Goal: Transaction & Acquisition: Download file/media

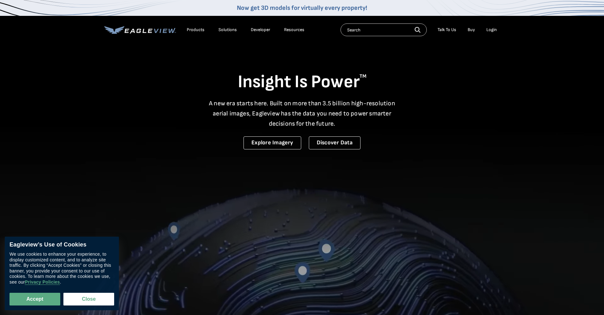
click at [492, 29] on div "Login" at bounding box center [492, 30] width 10 height 6
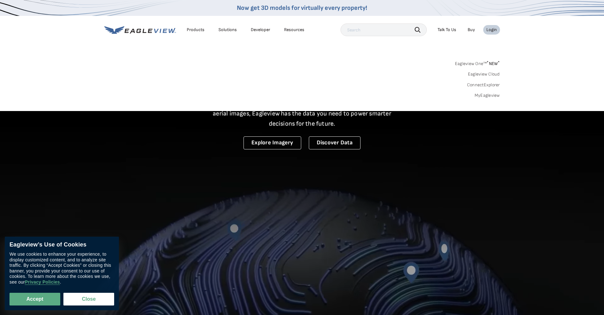
click at [497, 29] on div "Login" at bounding box center [492, 30] width 10 height 6
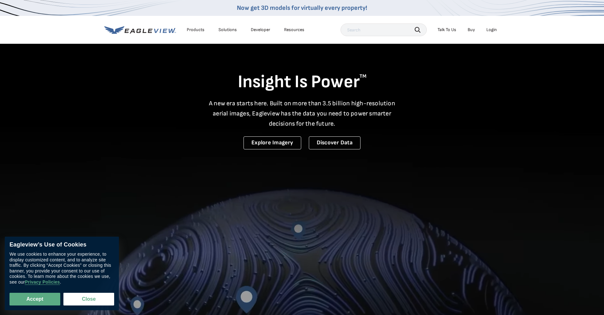
click at [495, 28] on div "Login" at bounding box center [492, 30] width 10 height 6
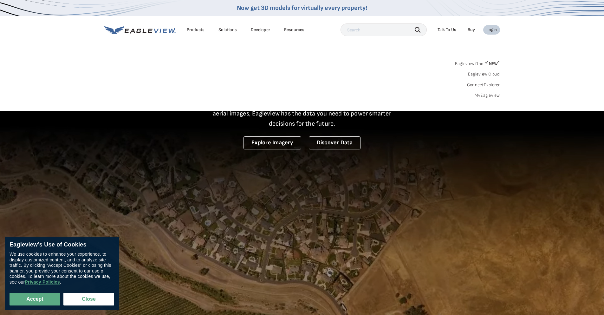
click at [491, 29] on div "Login" at bounding box center [492, 30] width 10 height 6
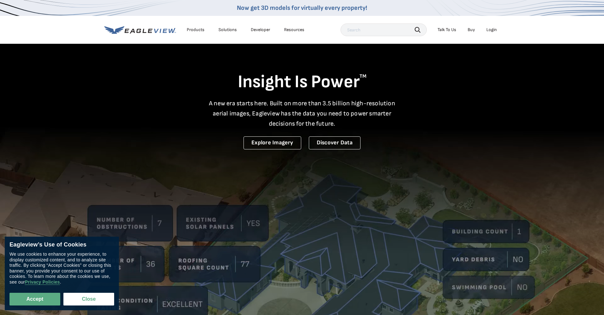
click at [490, 28] on div "Login" at bounding box center [492, 30] width 10 height 6
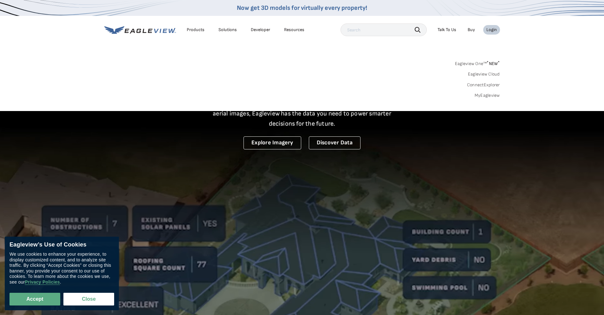
drag, startPoint x: 223, startPoint y: 57, endPoint x: 169, endPoint y: 64, distance: 54.7
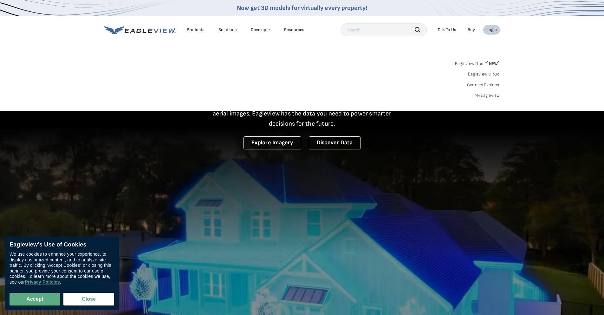
click at [213, 58] on div "Search Products Our Product Areas Imagery 1-Inch GSD Aerial Imagery *" at bounding box center [302, 81] width 604 height 60
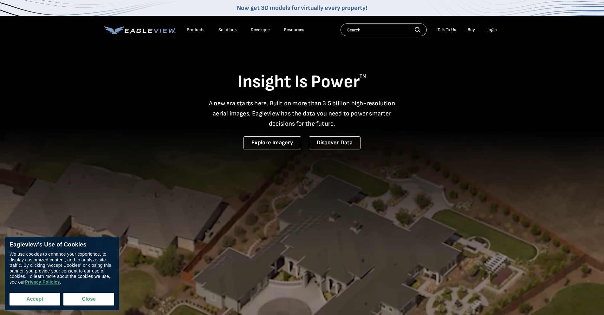
click at [37, 299] on button "Accept" at bounding box center [35, 299] width 51 height 13
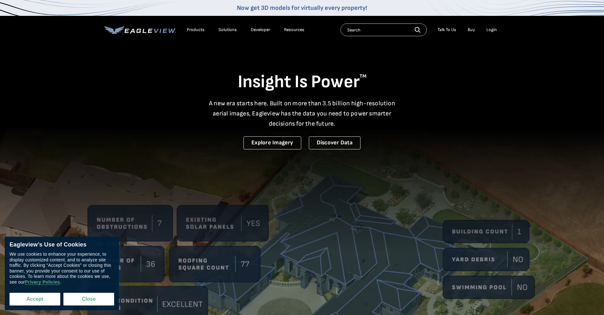
checkbox input "true"
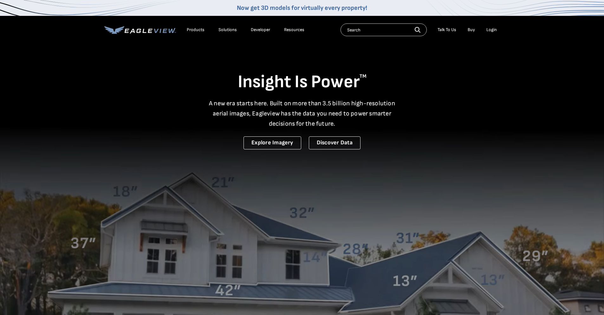
click at [493, 28] on div "Login" at bounding box center [492, 30] width 10 height 6
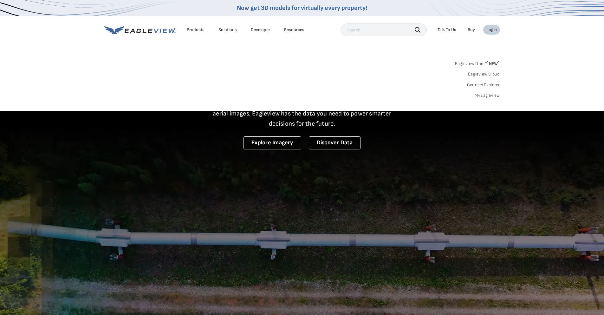
click at [490, 95] on link "MyEagleview" at bounding box center [487, 96] width 25 height 6
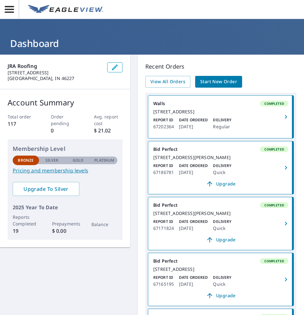
click at [117, 277] on div "JRA Roofing [STREET_ADDRESS] Account Summary Total order 117 Order pending 0 Av…" at bounding box center [152, 208] width 304 height 307
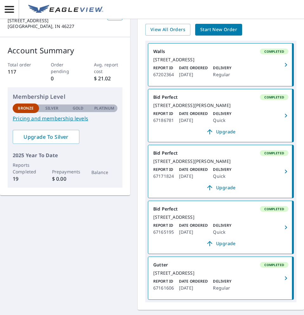
scroll to position [63, 0]
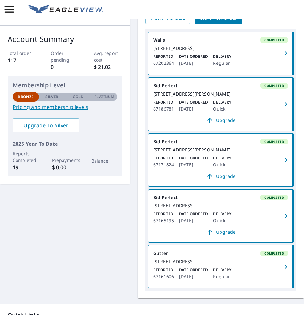
click at [227, 153] on div "[STREET_ADDRESS][PERSON_NAME]" at bounding box center [220, 150] width 135 height 6
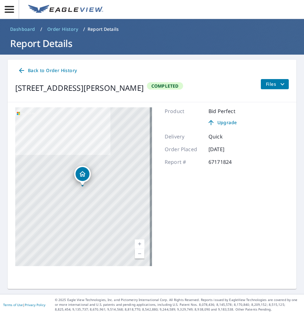
click at [79, 174] on icon "Dropped pin, building 1, Residential property, 7025 Carlsen Ave Indianapolis, I…" at bounding box center [83, 174] width 8 height 8
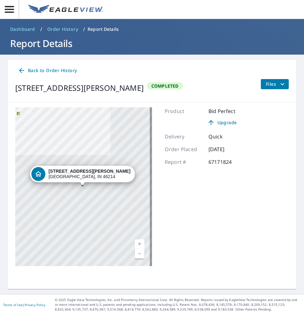
click at [220, 134] on p "Quick" at bounding box center [227, 137] width 38 height 8
click at [186, 231] on div "Product Bid Perfect Upgrade Delivery Quick Order Placed [DATE] Report # 67171824" at bounding box center [206, 186] width 82 height 159
click at [270, 84] on span "Files" at bounding box center [276, 84] width 20 height 8
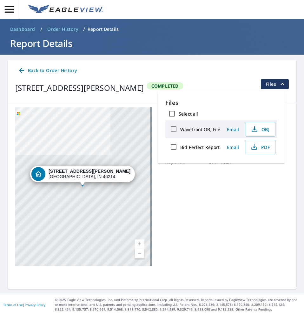
click at [221, 188] on div "Product Bid Perfect Upgrade Delivery Quick Order Placed [DATE] Report # 67171824" at bounding box center [206, 186] width 82 height 159
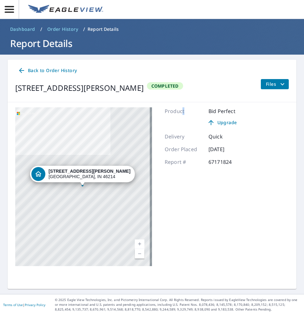
click at [180, 116] on p "Product" at bounding box center [184, 117] width 38 height 20
click at [194, 224] on div "Product Bid Perfect Upgrade Delivery Quick Order Placed [DATE] Report # 67171824" at bounding box center [206, 186] width 82 height 159
click at [85, 174] on div "[STREET_ADDRESS][PERSON_NAME]" at bounding box center [90, 173] width 82 height 11
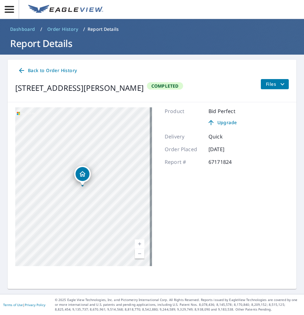
click at [83, 186] on div at bounding box center [82, 185] width 3 height 3
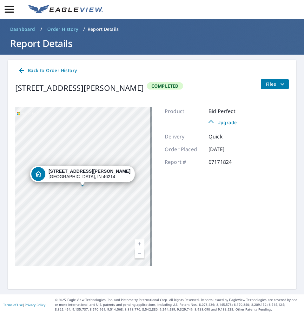
click at [42, 175] on icon "Dropped pin, building 1, Residential property, 7025 Carlsen Ave Indianapolis, I…" at bounding box center [39, 174] width 8 height 8
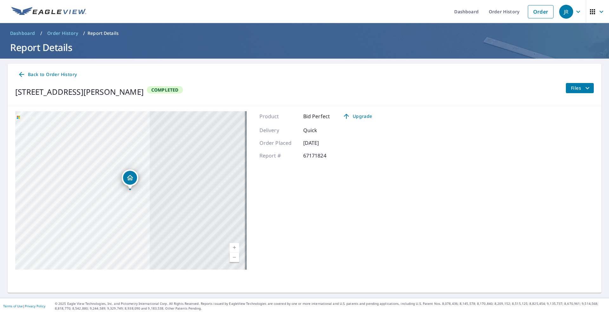
click at [41, 50] on h1 "Report Details" at bounding box center [305, 47] width 594 height 13
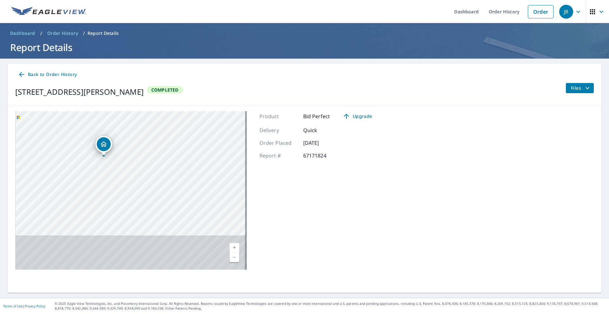
drag, startPoint x: 120, startPoint y: 222, endPoint x: 122, endPoint y: 124, distance: 98.1
click at [120, 117] on div "[STREET_ADDRESS][PERSON_NAME]" at bounding box center [131, 190] width 232 height 159
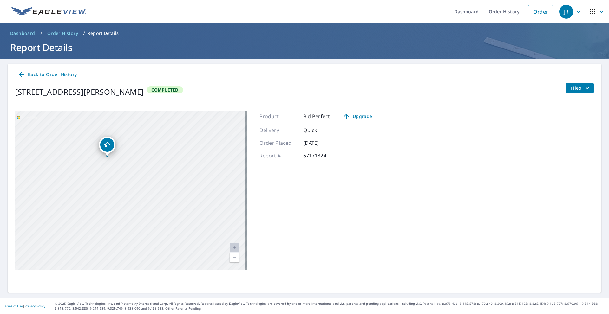
drag, startPoint x: 107, startPoint y: 163, endPoint x: 121, endPoint y: 182, distance: 24.1
click at [121, 182] on div "[STREET_ADDRESS][PERSON_NAME]" at bounding box center [131, 190] width 232 height 159
click at [124, 166] on icon "Dropped pin, building 1, Residential property, 7025 Carlsen Ave Indianapolis, I…" at bounding box center [121, 165] width 8 height 8
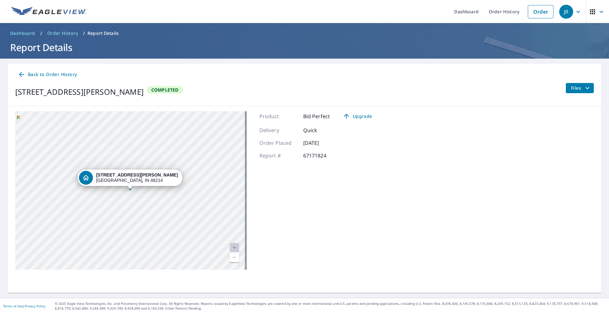
click at [90, 179] on icon "Dropped pin, building 1, Residential property, 7025 Carlsen Ave Indianapolis, I…" at bounding box center [86, 178] width 8 height 8
click at [132, 181] on icon "Dropped pin, building 1, Residential property, 7025 Carlsen Ave Indianapolis, I…" at bounding box center [130, 178] width 8 height 8
click at [318, 175] on div "Product Bid Perfect Upgrade Delivery Quick Order Placed [DATE] Report # 67171824" at bounding box center [319, 190] width 118 height 159
click at [577, 82] on div "Back to Order History [STREET_ADDRESS][PERSON_NAME] Completed Files" at bounding box center [305, 85] width 594 height 43
click at [466, 12] on link "Dashboard" at bounding box center [466, 11] width 35 height 23
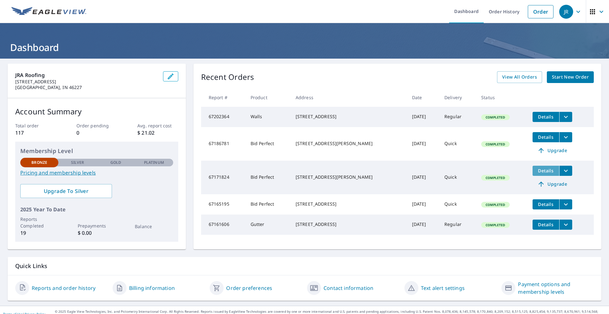
click at [539, 173] on span "Details" at bounding box center [546, 171] width 19 height 6
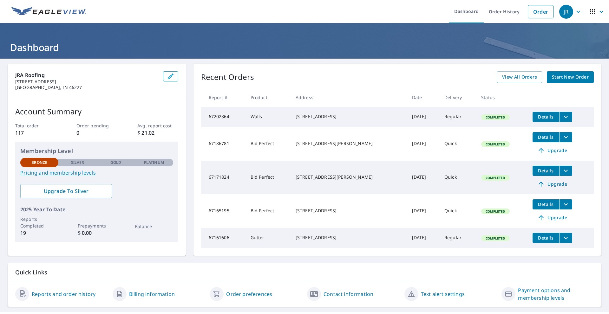
click at [562, 174] on icon "filesDropdownBtn-67171824" at bounding box center [566, 171] width 8 height 8
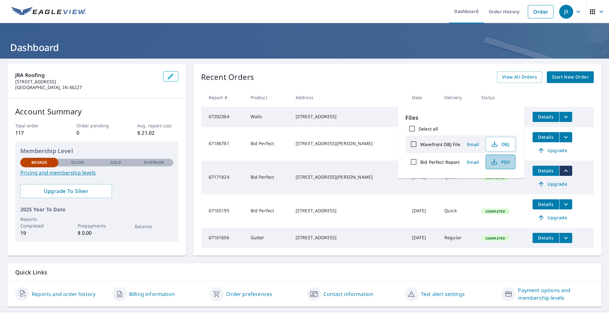
click at [504, 164] on span "PDF" at bounding box center [500, 162] width 20 height 8
